Goal: Information Seeking & Learning: Learn about a topic

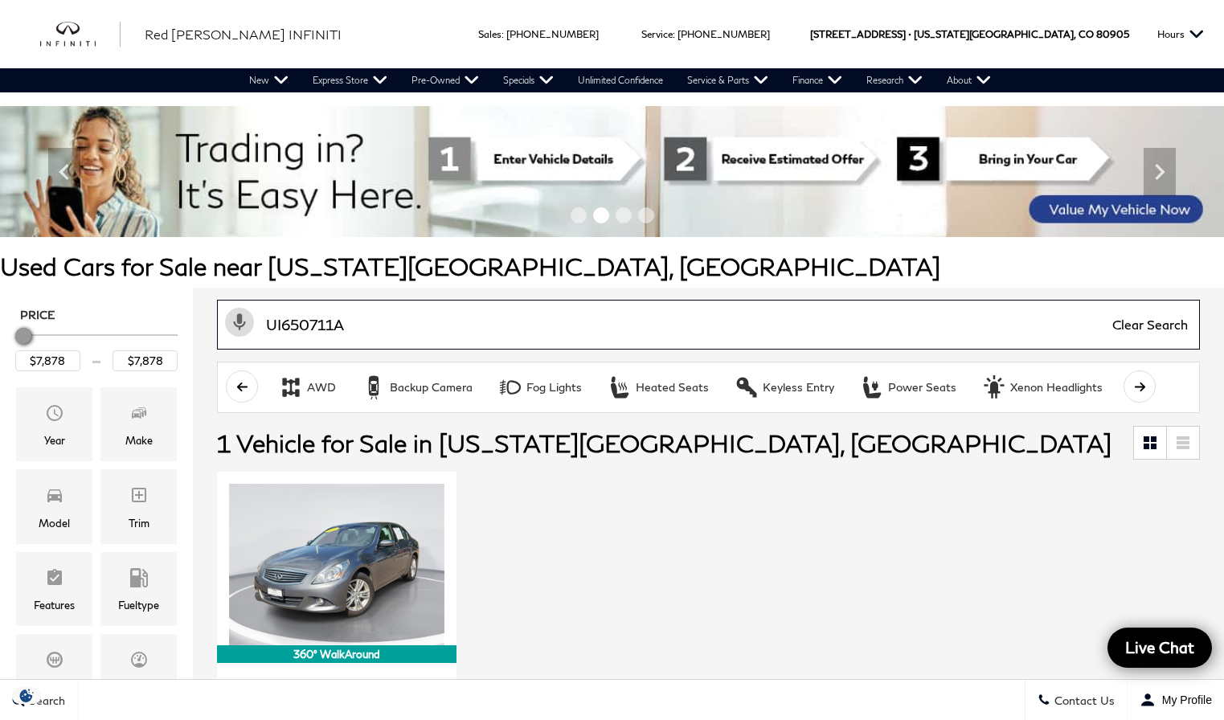
click at [337, 305] on input "UI650711A" at bounding box center [708, 325] width 983 height 50
type input "wild"
type input "$54,678"
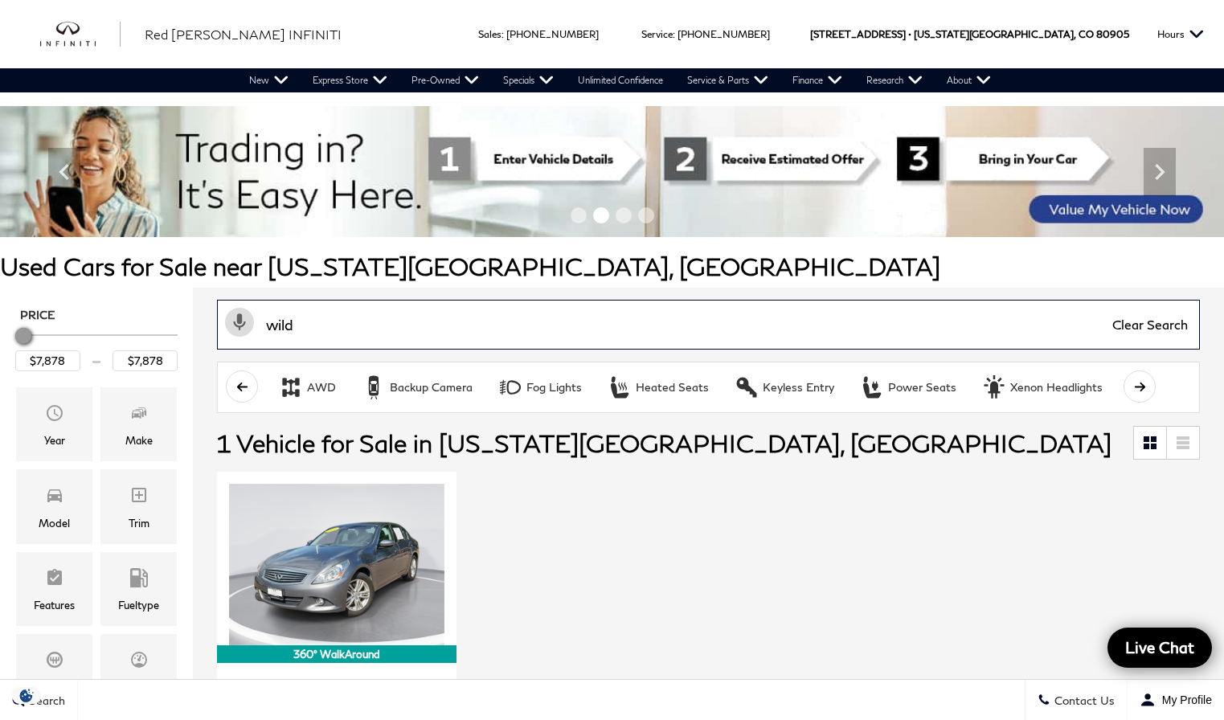
type input "$54,678"
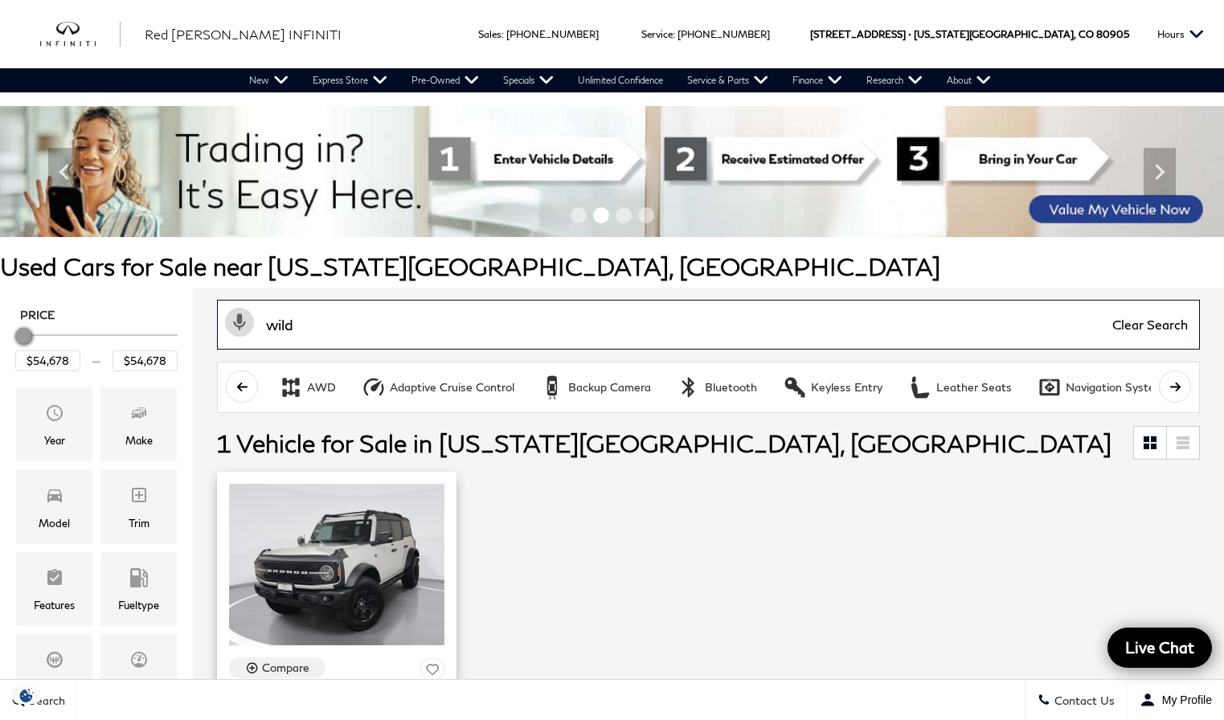
type input "wild"
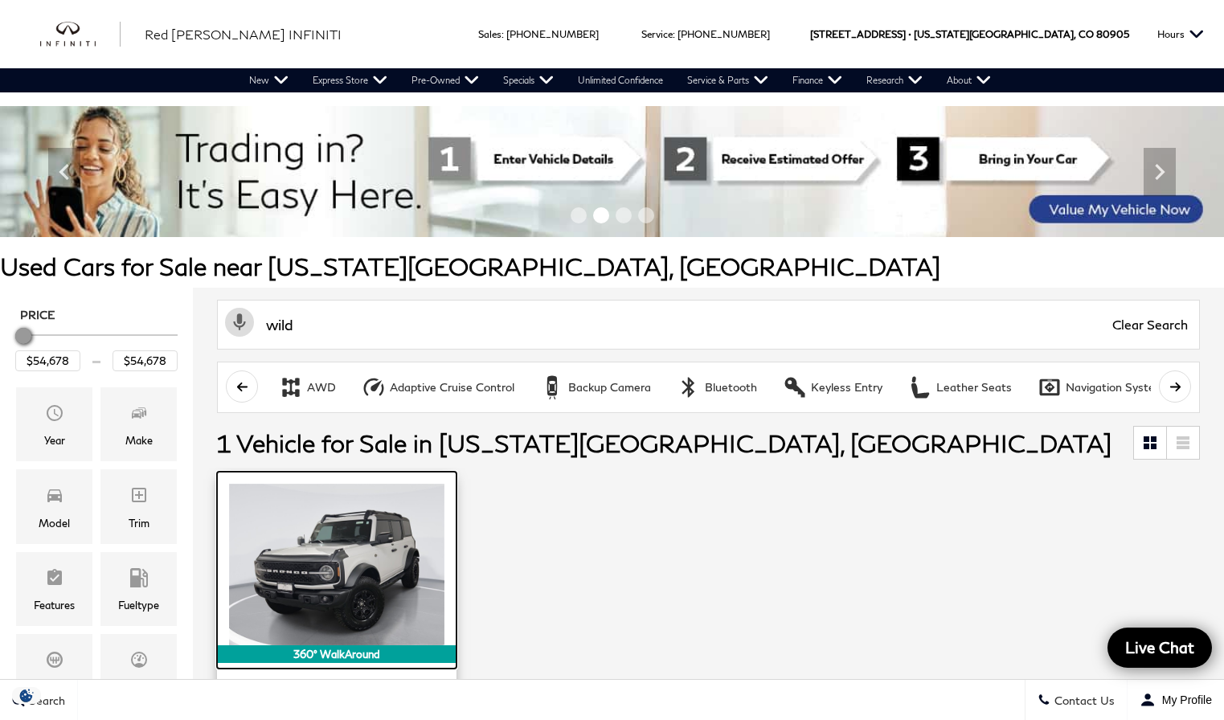
click at [368, 530] on img at bounding box center [336, 565] width 215 height 162
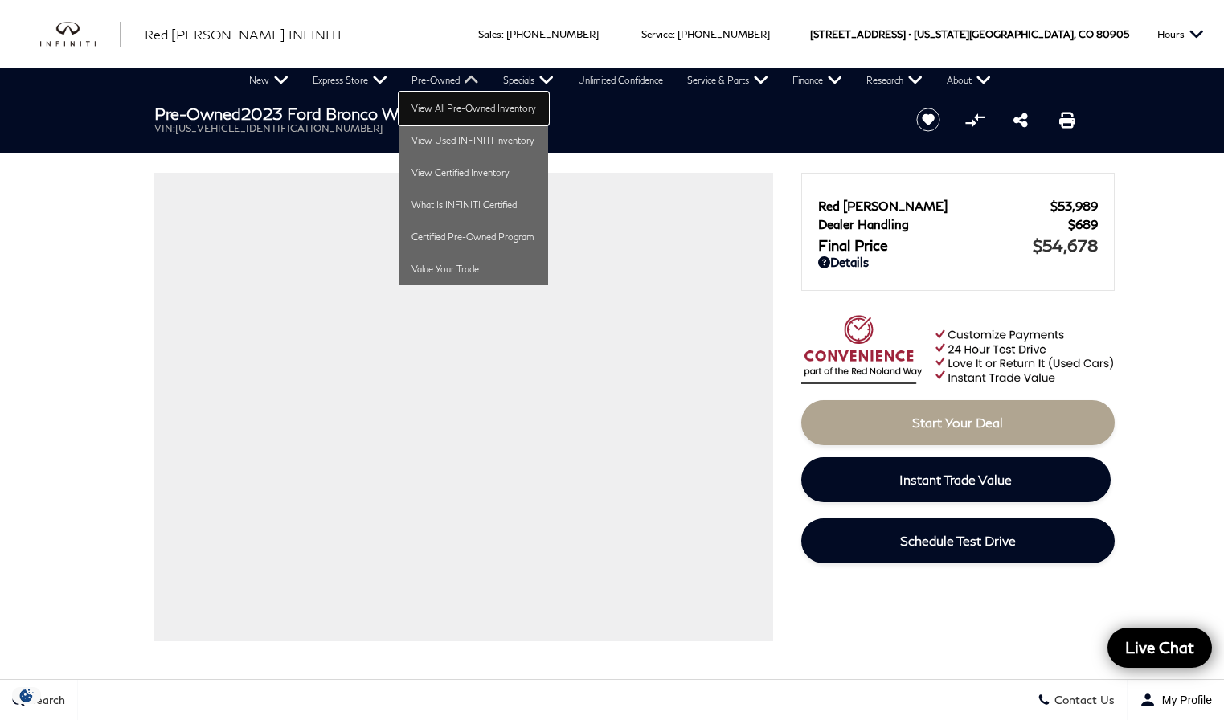
click at [453, 104] on link "View All Pre-Owned Inventory" at bounding box center [473, 108] width 149 height 32
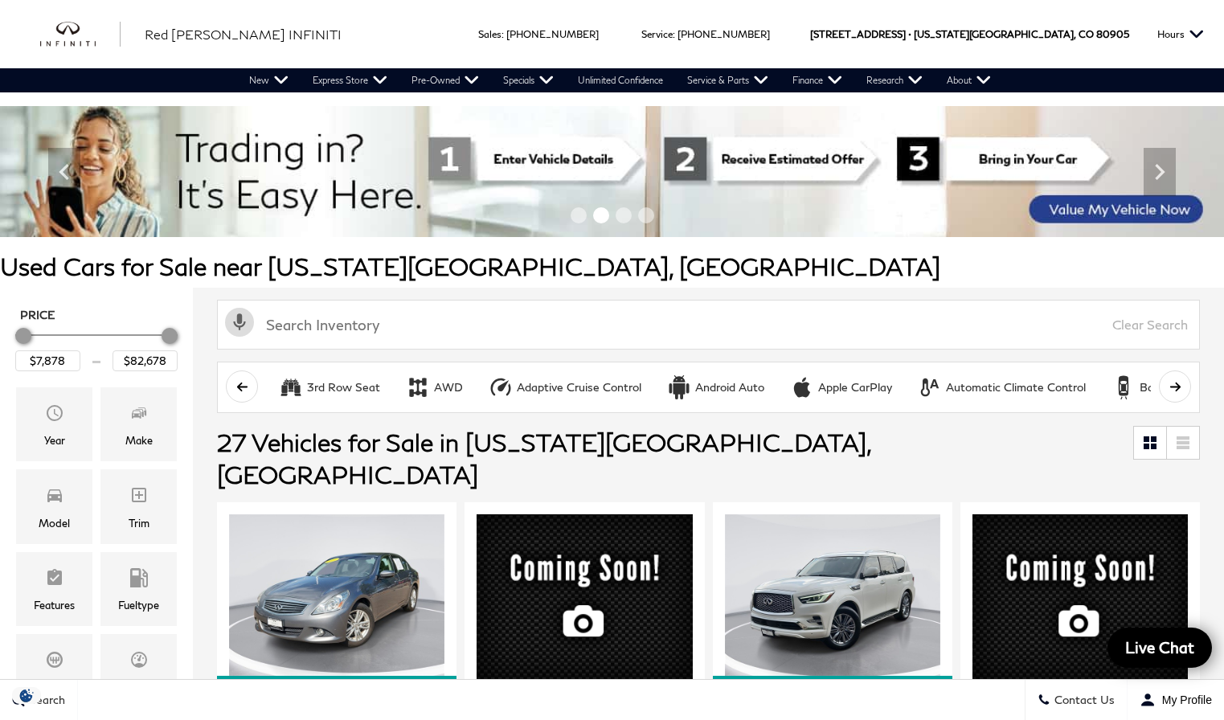
click at [697, 143] on img at bounding box center [612, 171] width 1224 height 131
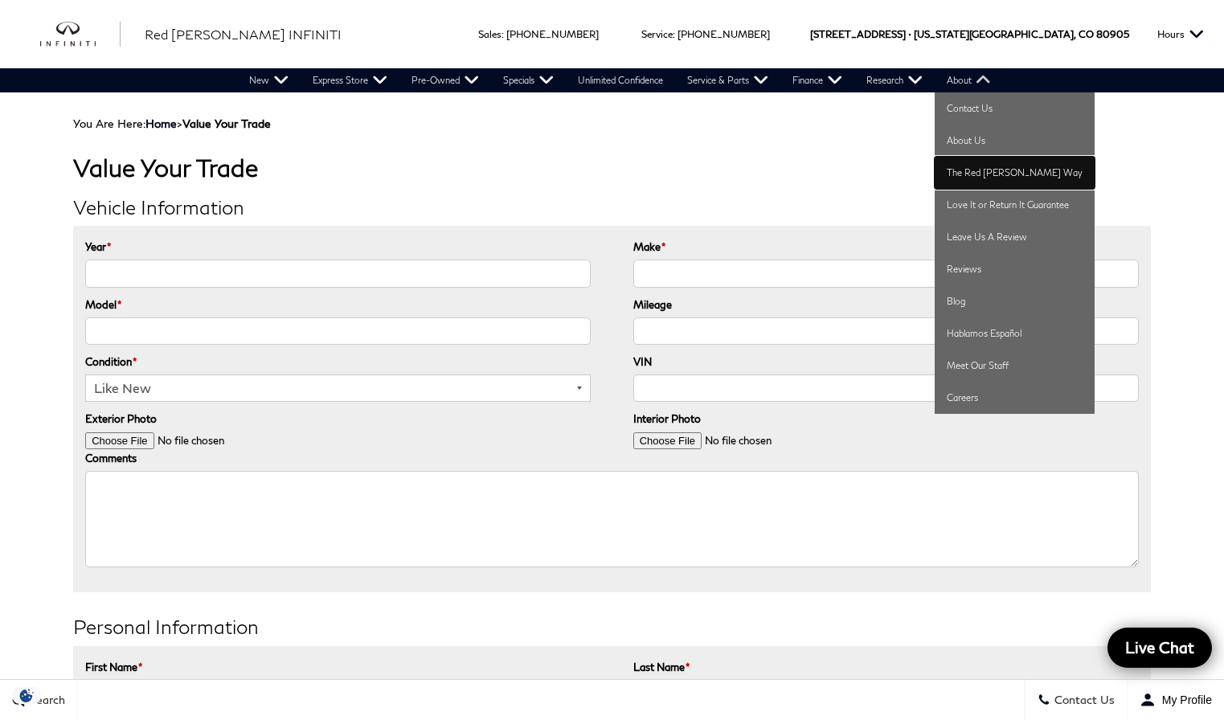
click at [988, 178] on link "The Red [PERSON_NAME] Way" at bounding box center [1015, 173] width 160 height 32
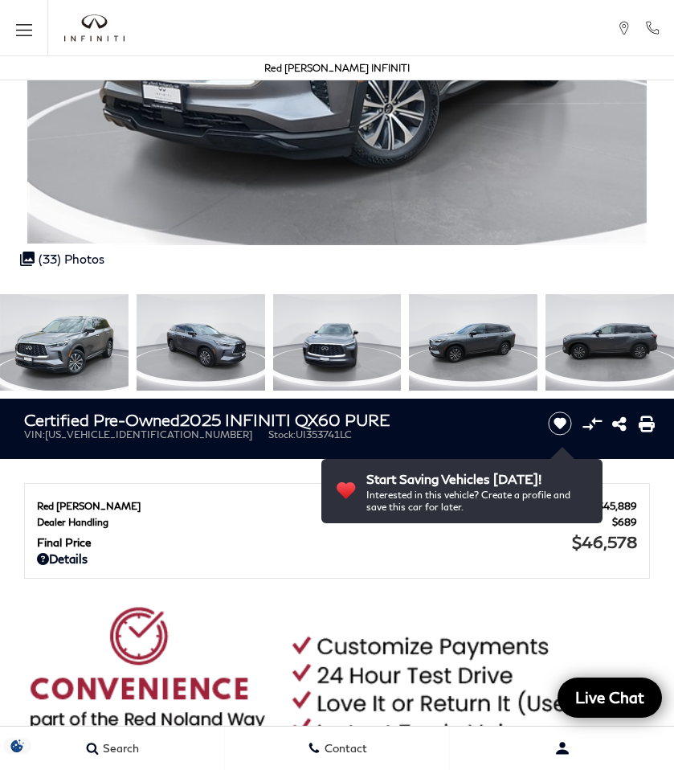
scroll to position [300, 0]
